Goal: Navigation & Orientation: Find specific page/section

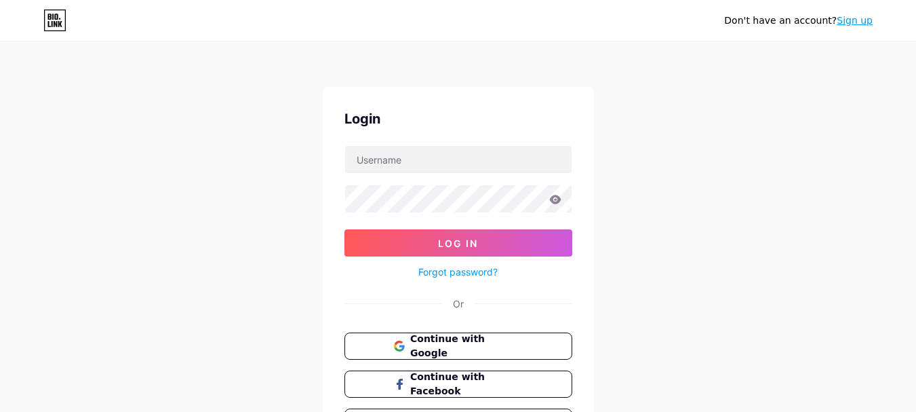
scroll to position [68, 0]
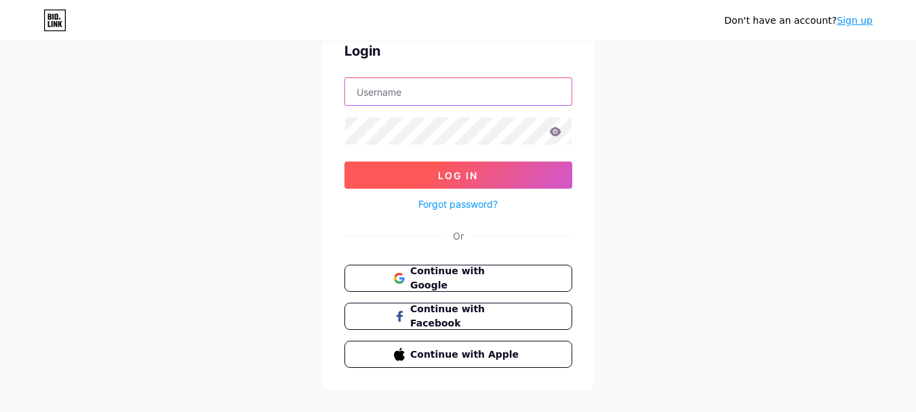
type input "[EMAIL_ADDRESS][DOMAIN_NAME]"
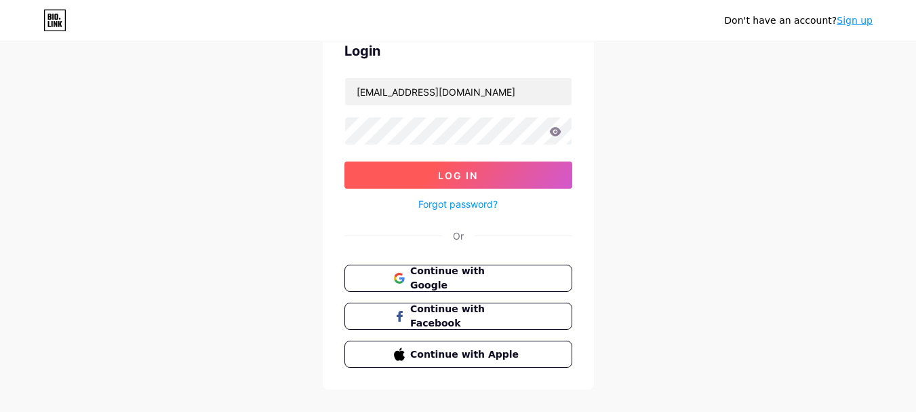
click at [458, 178] on span "Log In" at bounding box center [458, 176] width 40 height 12
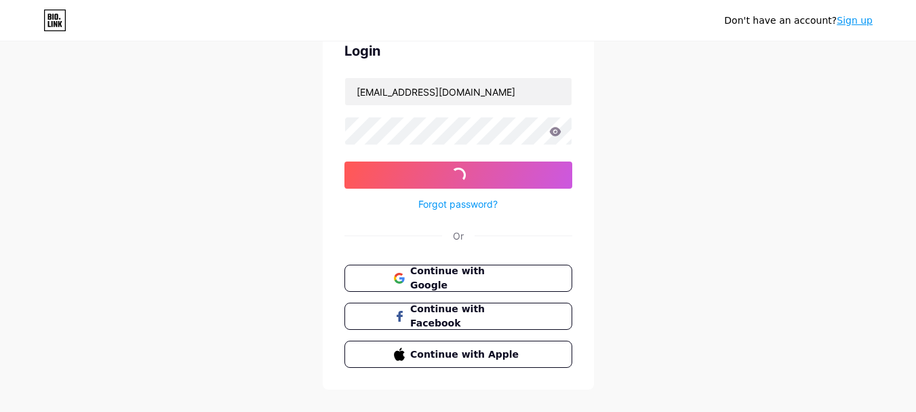
scroll to position [0, 0]
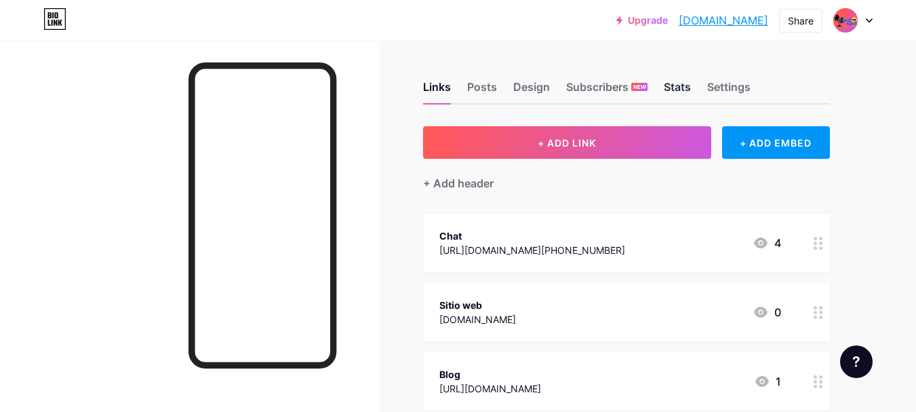
click at [688, 87] on div "Stats" at bounding box center [677, 91] width 27 height 24
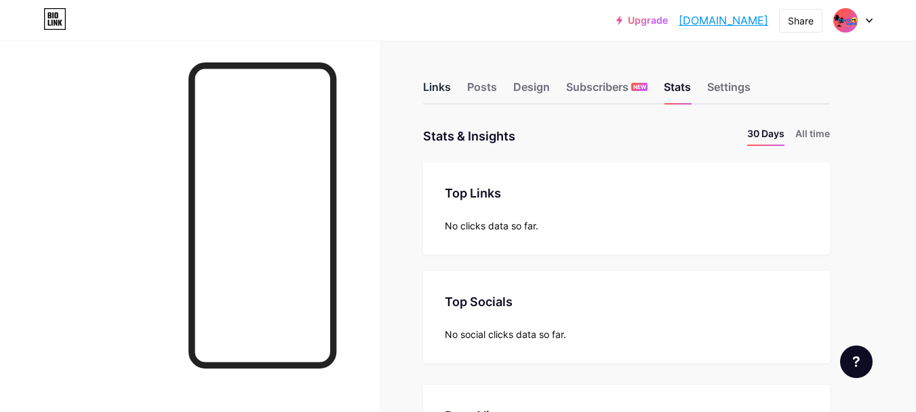
click at [450, 94] on div "Links" at bounding box center [437, 91] width 28 height 24
